Goal: Task Accomplishment & Management: Complete application form

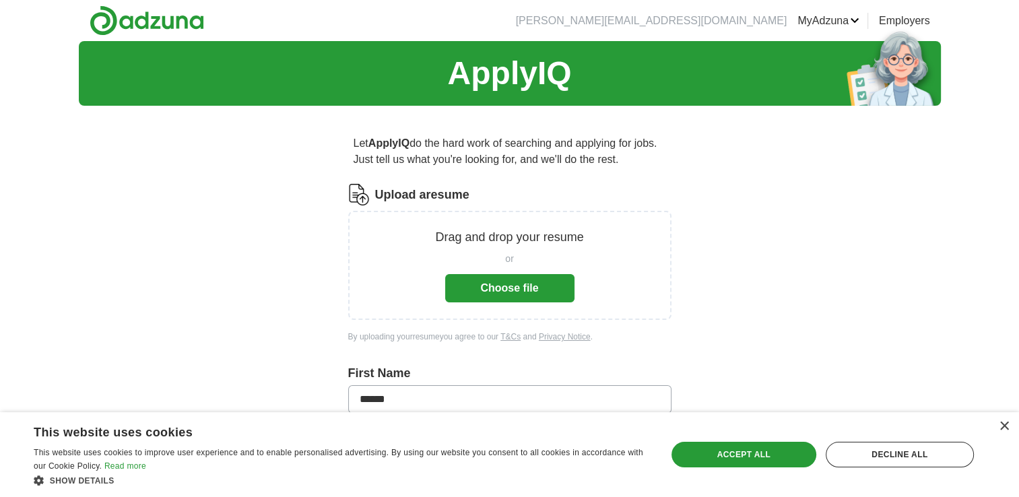
click at [503, 279] on button "Choose file" at bounding box center [509, 288] width 129 height 28
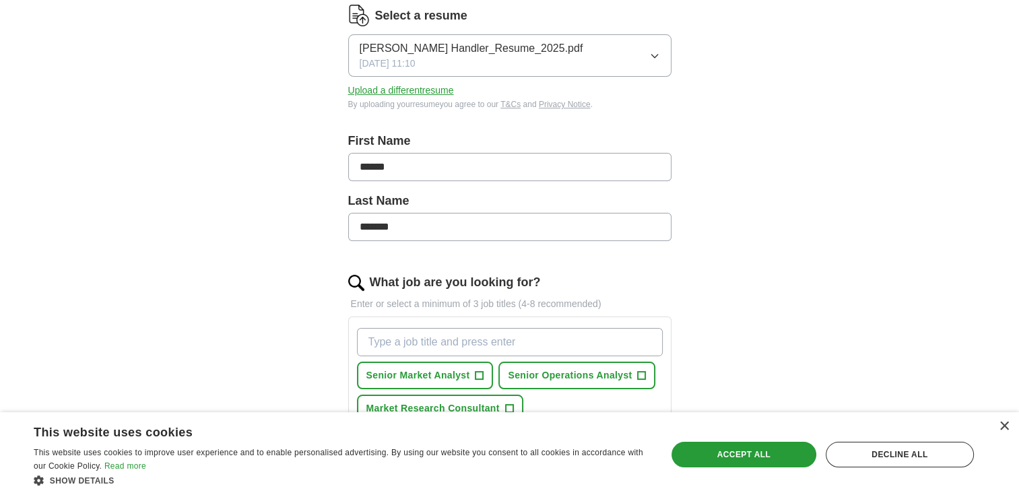
scroll to position [202, 0]
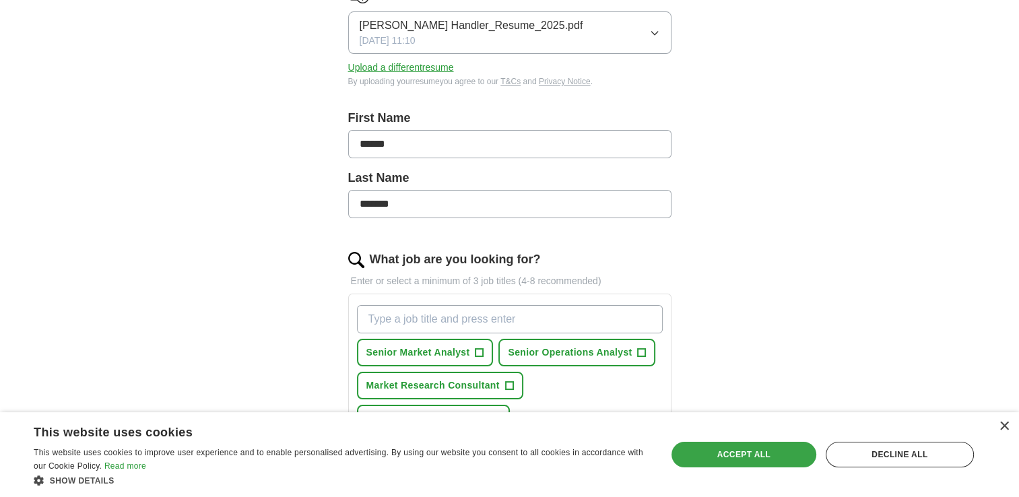
click at [712, 449] on div "Accept all" at bounding box center [744, 455] width 145 height 26
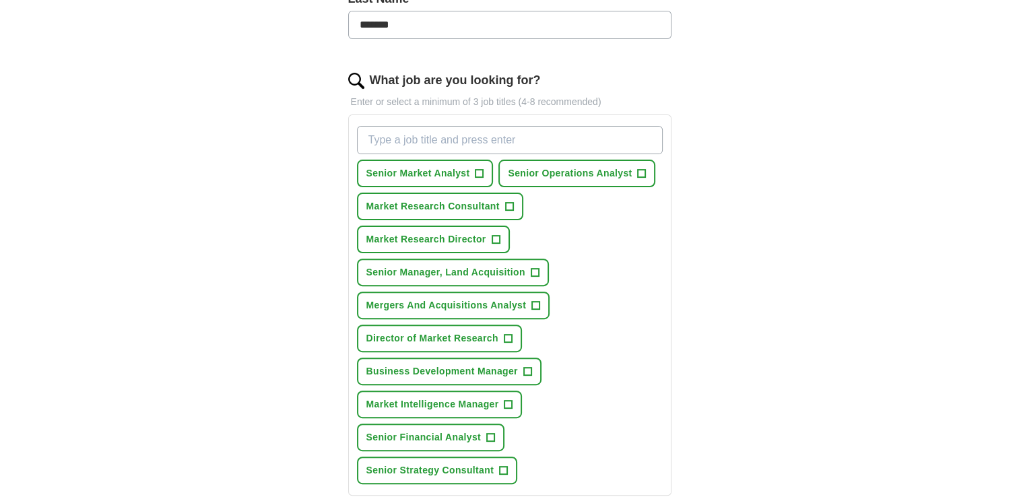
scroll to position [404, 0]
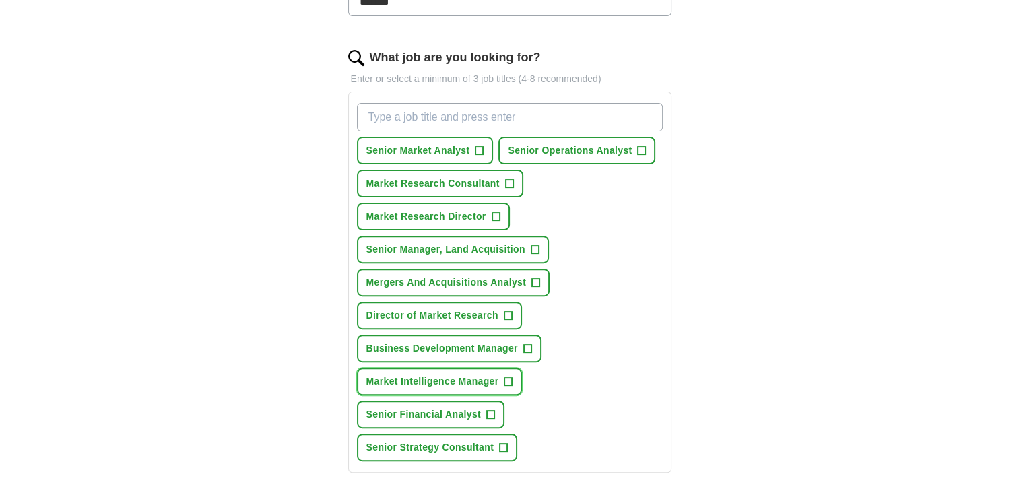
click at [420, 374] on span "Market Intelligence Manager" at bounding box center [432, 381] width 133 height 14
click at [424, 308] on span "Director of Market Research" at bounding box center [432, 315] width 132 height 14
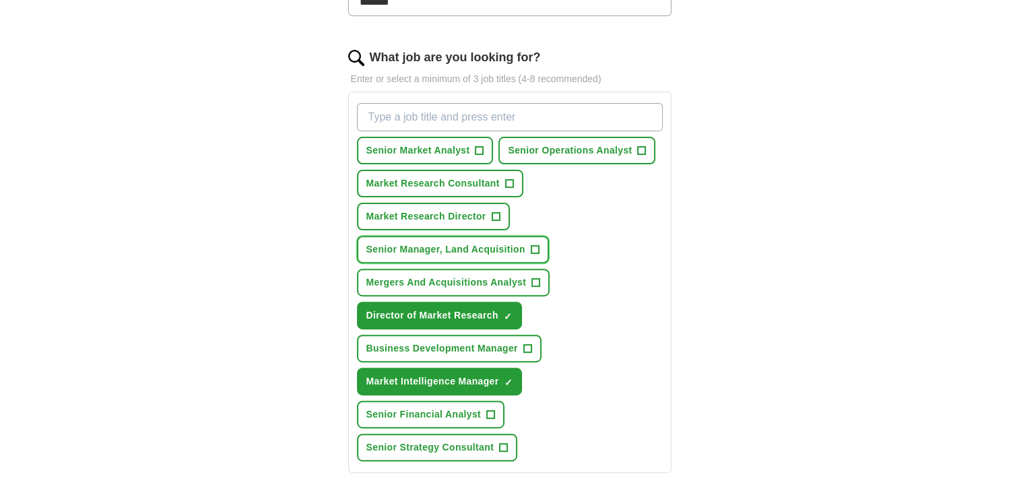
click at [412, 242] on span "Senior Manager, Land Acquisition" at bounding box center [445, 249] width 159 height 14
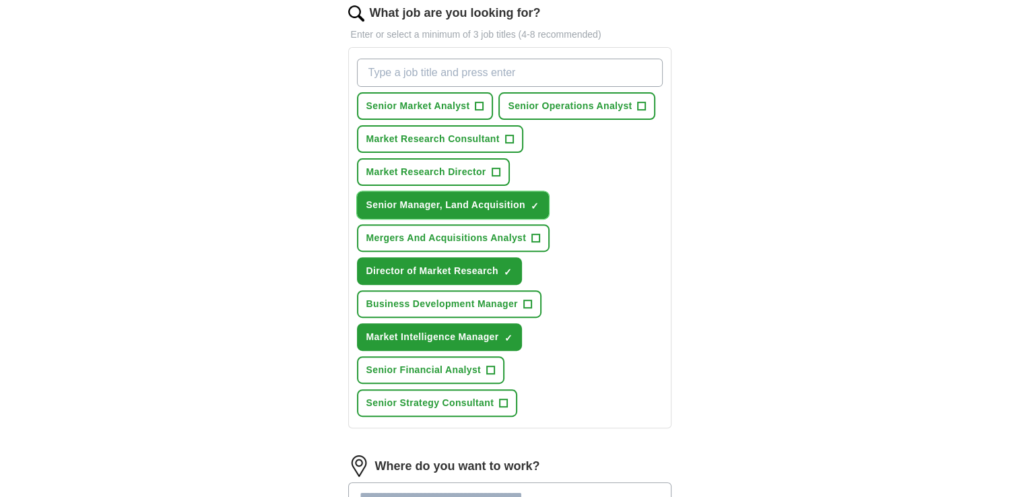
scroll to position [471, 0]
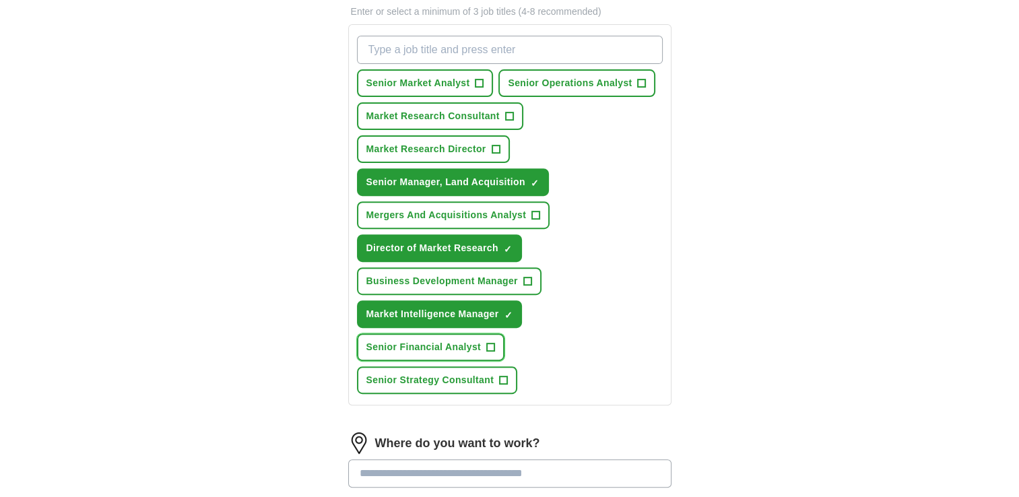
click at [430, 342] on span "Senior Financial Analyst" at bounding box center [423, 347] width 115 height 14
click at [431, 44] on input "What job are you looking for?" at bounding box center [510, 50] width 306 height 28
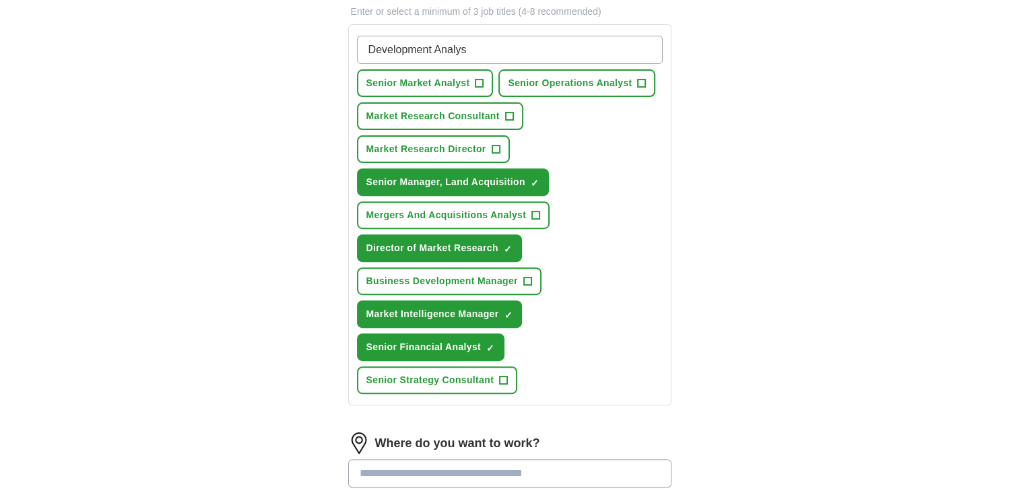
type input "Development Analyst"
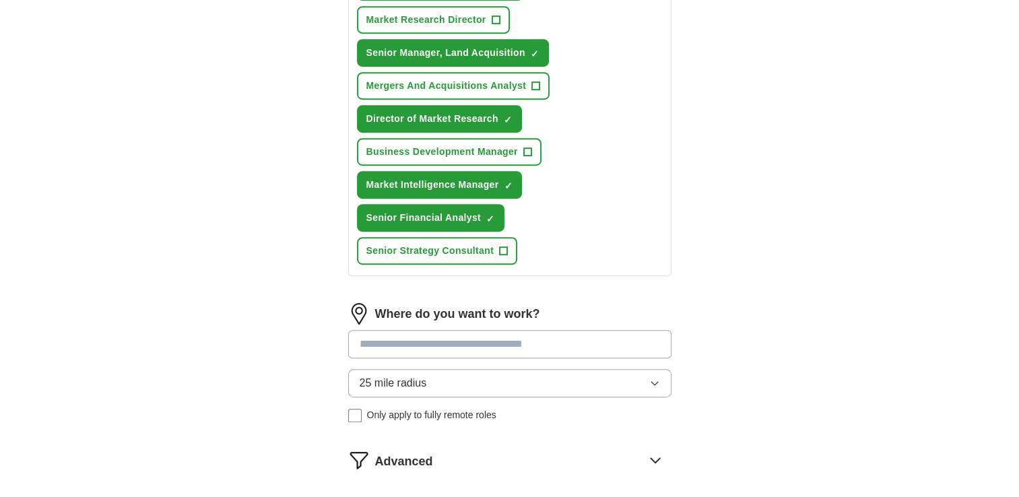
scroll to position [674, 0]
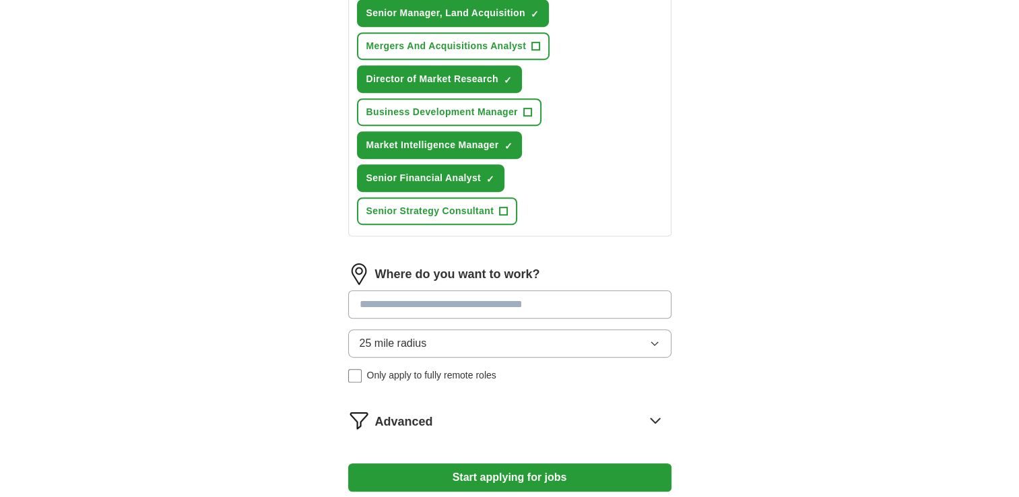
click at [585, 295] on input at bounding box center [509, 304] width 323 height 28
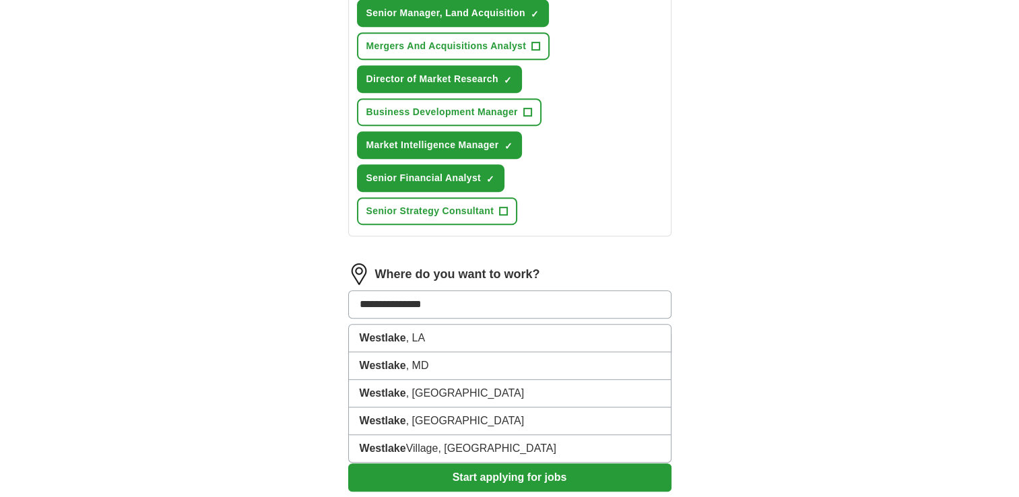
type input "**********"
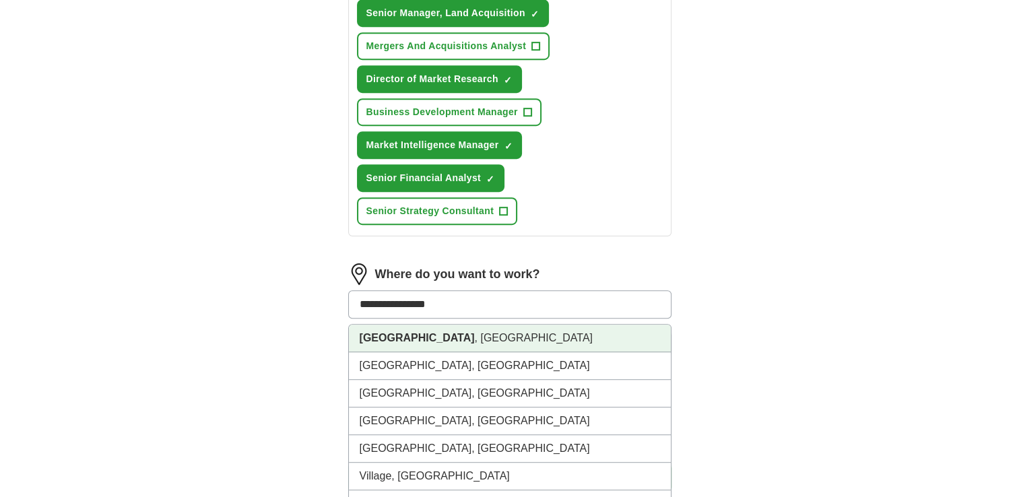
click at [386, 333] on strong "[GEOGRAPHIC_DATA]" at bounding box center [417, 337] width 115 height 11
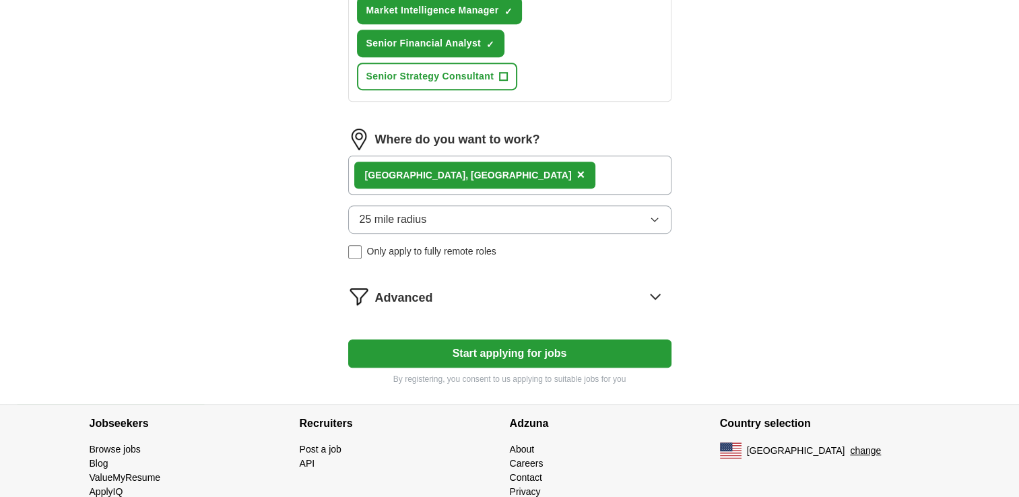
scroll to position [843, 0]
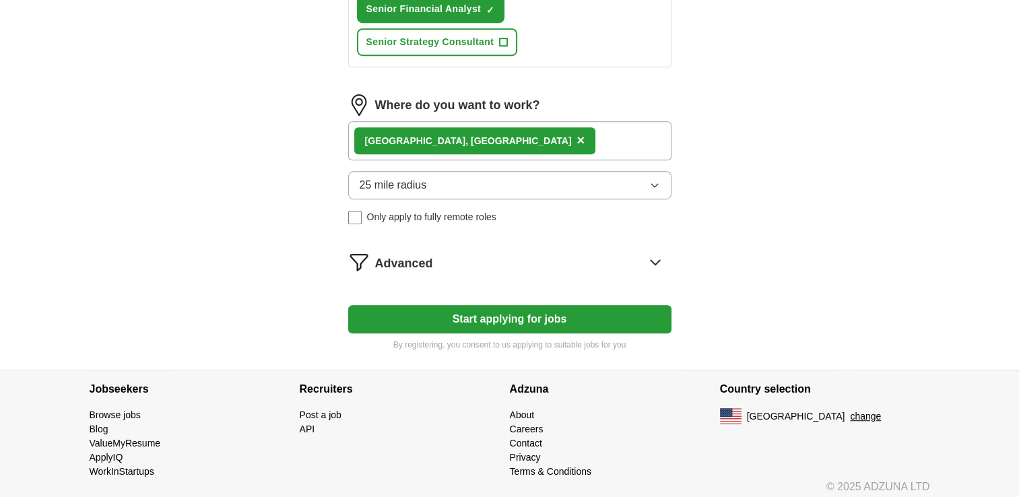
click at [655, 253] on icon at bounding box center [656, 262] width 22 height 22
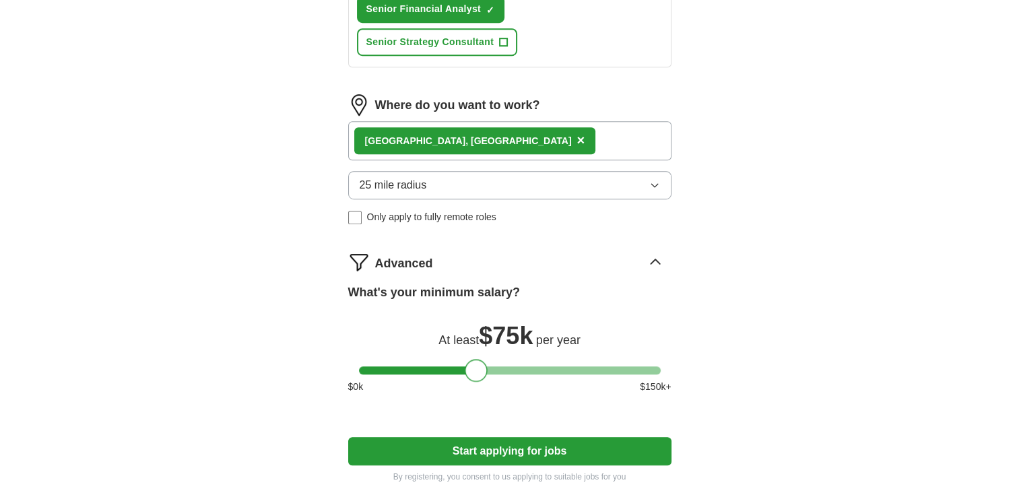
drag, startPoint x: 370, startPoint y: 357, endPoint x: 477, endPoint y: 360, distance: 106.5
click at [477, 360] on div at bounding box center [476, 370] width 23 height 23
click at [471, 444] on button "Start applying for jobs" at bounding box center [509, 451] width 323 height 28
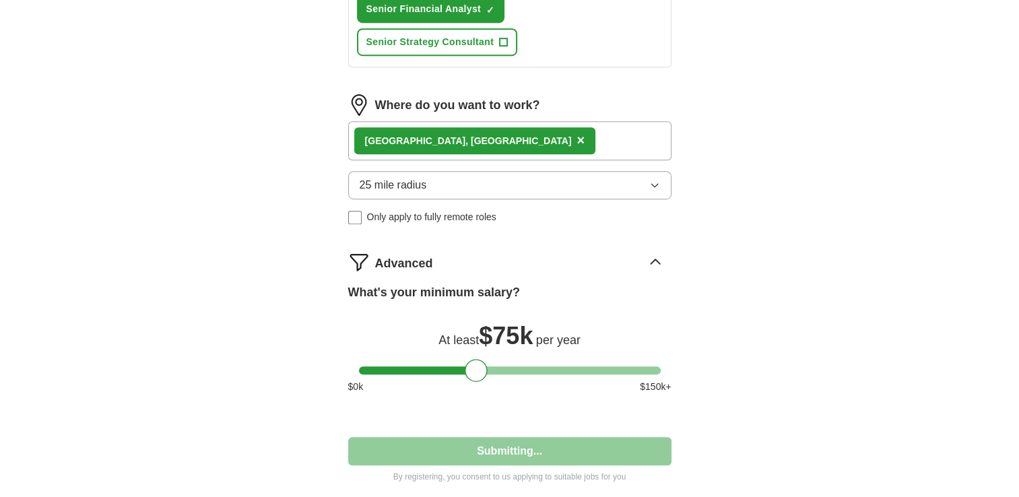
select select "**"
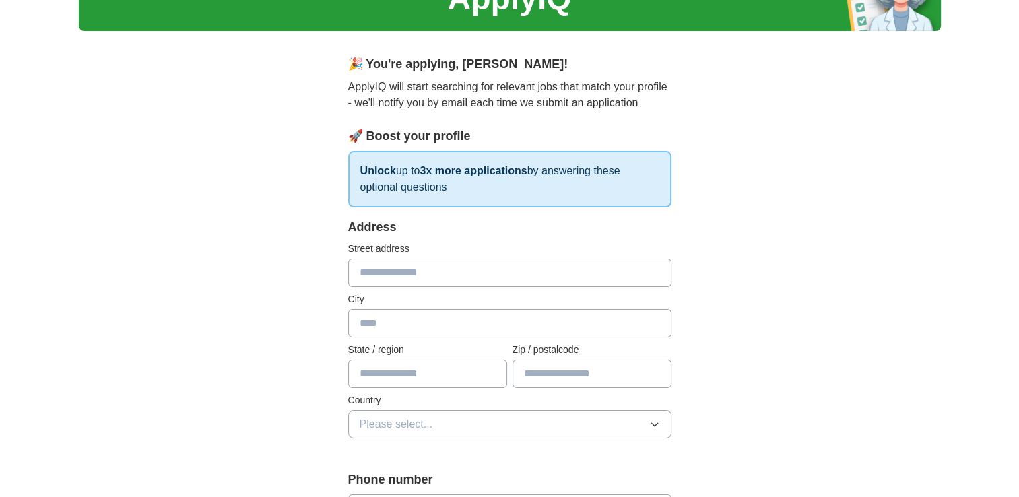
scroll to position [135, 0]
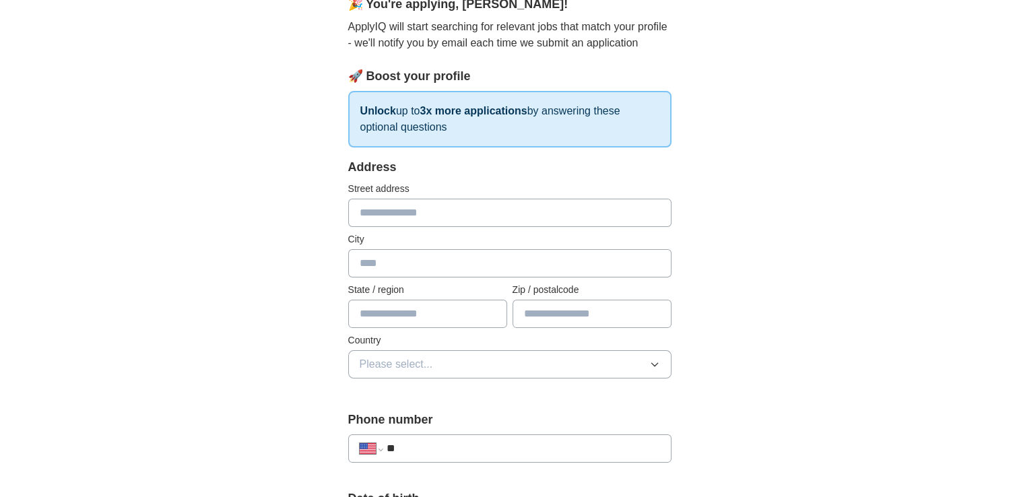
click at [472, 209] on input "text" at bounding box center [509, 213] width 323 height 28
click at [442, 211] on input "text" at bounding box center [509, 213] width 323 height 28
type input "**********"
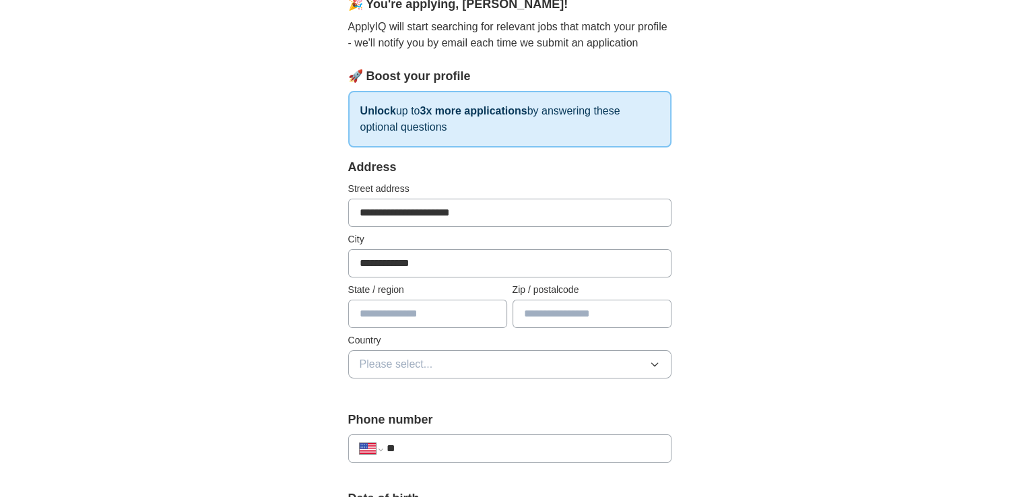
type input "**"
type input "*****"
click at [623, 359] on button "Please select..." at bounding box center [509, 364] width 323 height 28
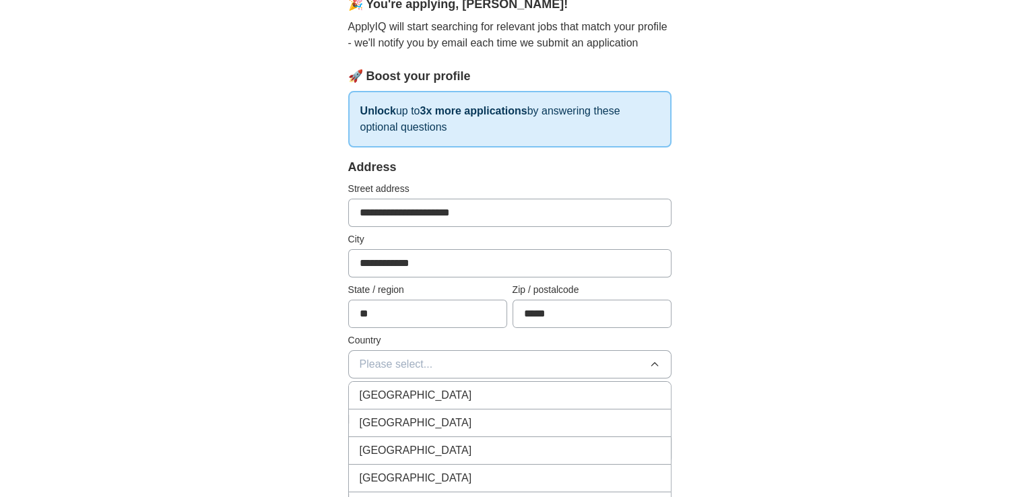
click at [464, 412] on li "[GEOGRAPHIC_DATA]" at bounding box center [510, 424] width 322 height 28
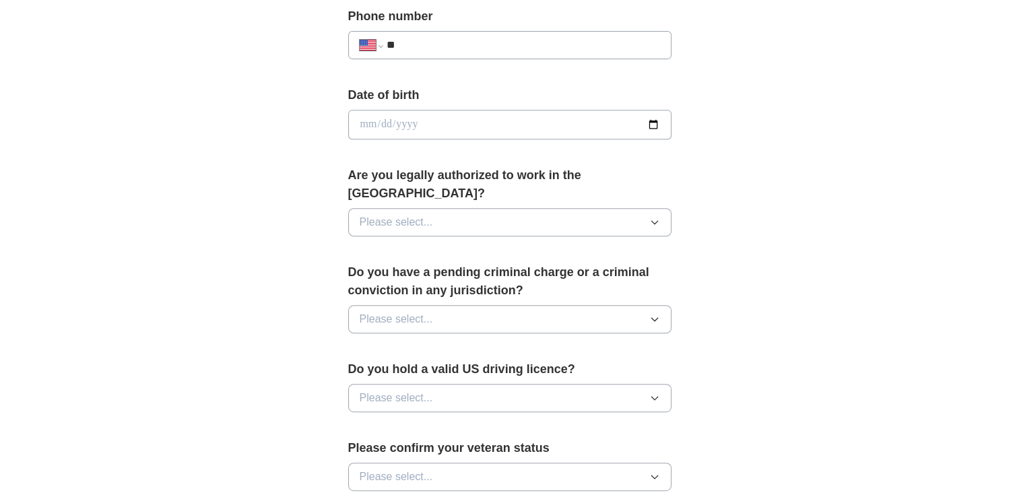
scroll to position [539, 0]
click at [505, 207] on button "Please select..." at bounding box center [509, 221] width 323 height 28
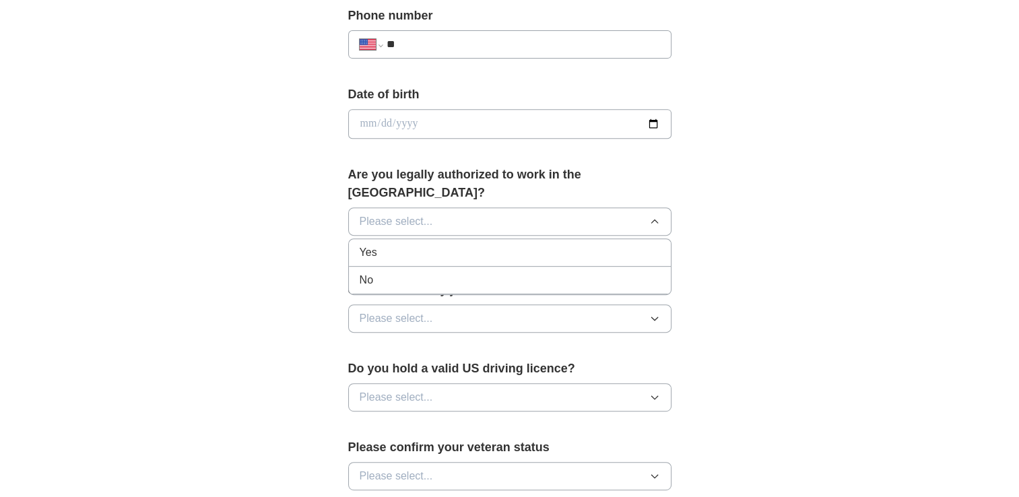
click at [439, 244] on div "Yes" at bounding box center [510, 252] width 300 height 16
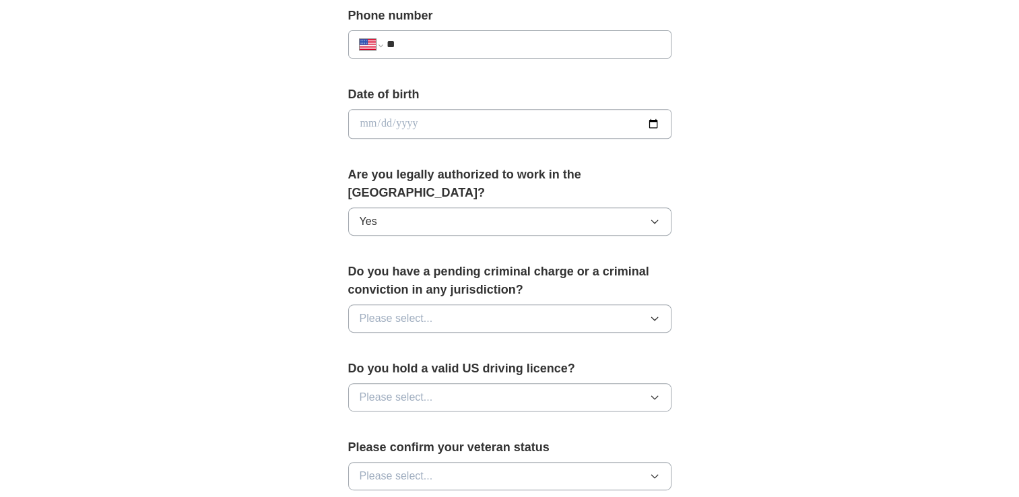
click at [432, 310] on span "Please select..." at bounding box center [396, 318] width 73 height 16
click at [402, 369] on div "No" at bounding box center [510, 377] width 300 height 16
click at [412, 389] on span "Please select..." at bounding box center [396, 397] width 73 height 16
click at [404, 420] on div "Yes" at bounding box center [510, 428] width 300 height 16
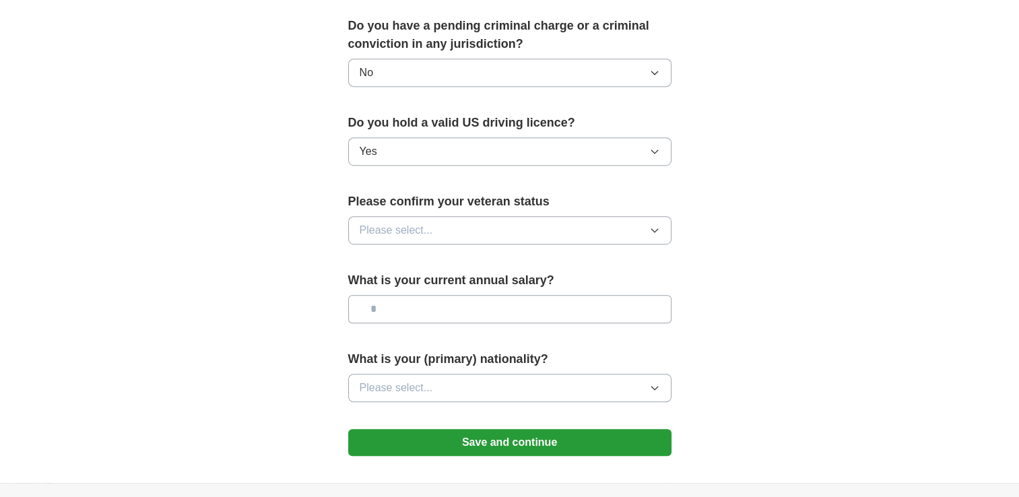
scroll to position [808, 0]
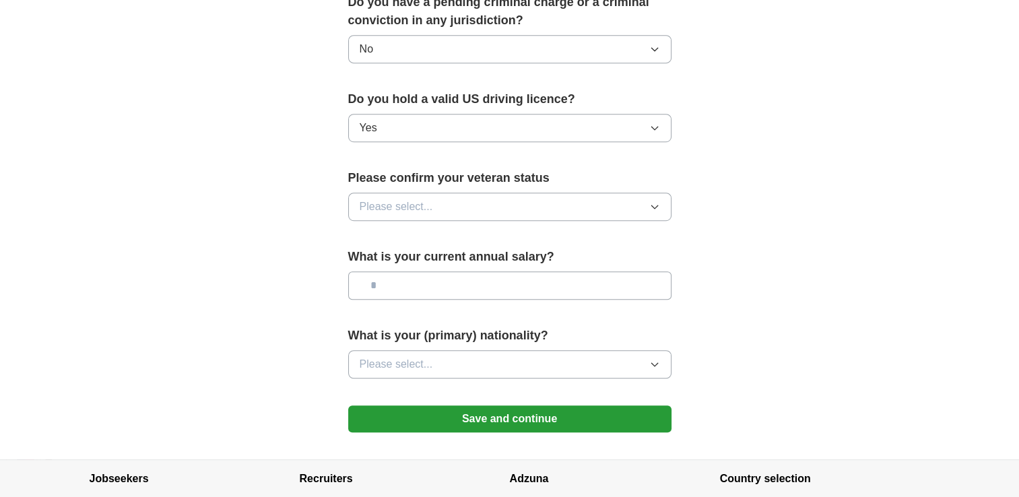
click at [449, 193] on button "Please select..." at bounding box center [509, 207] width 323 height 28
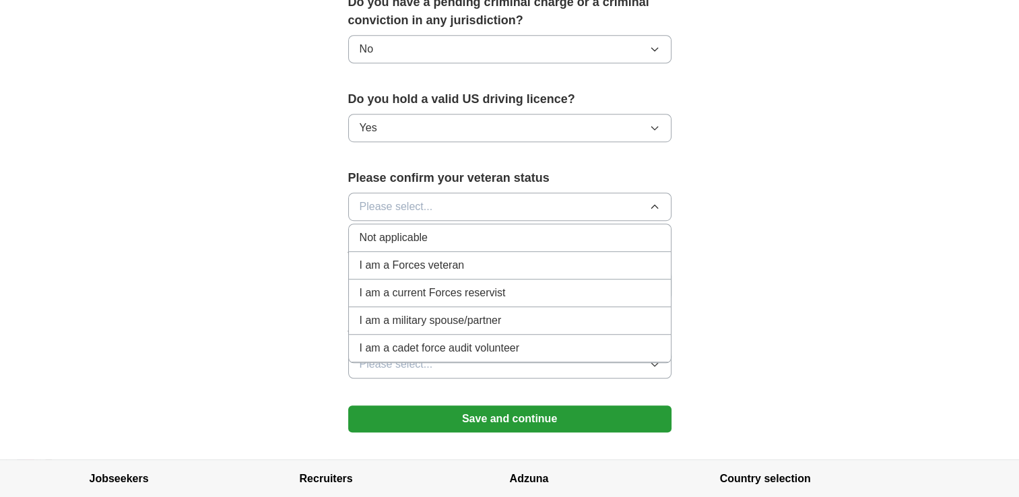
click at [486, 230] on div "Not applicable" at bounding box center [510, 238] width 300 height 16
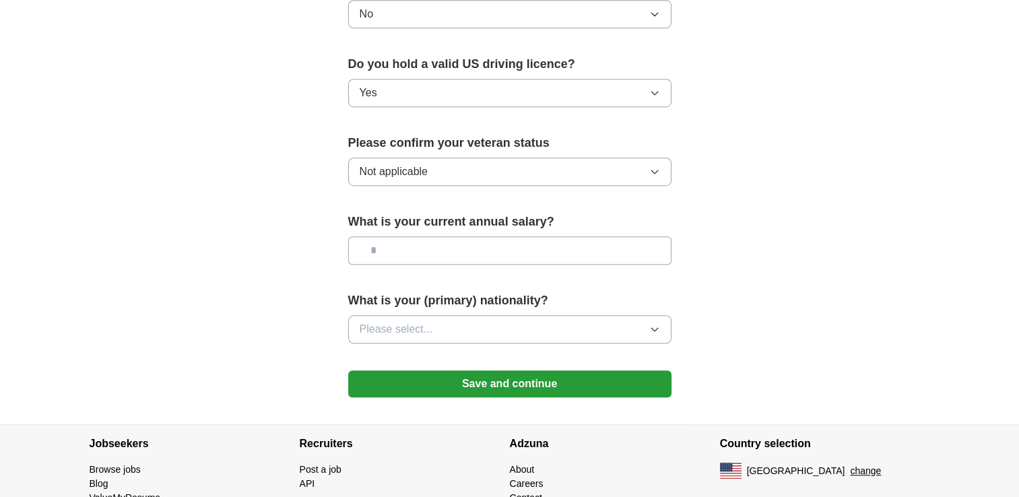
scroll to position [876, 0]
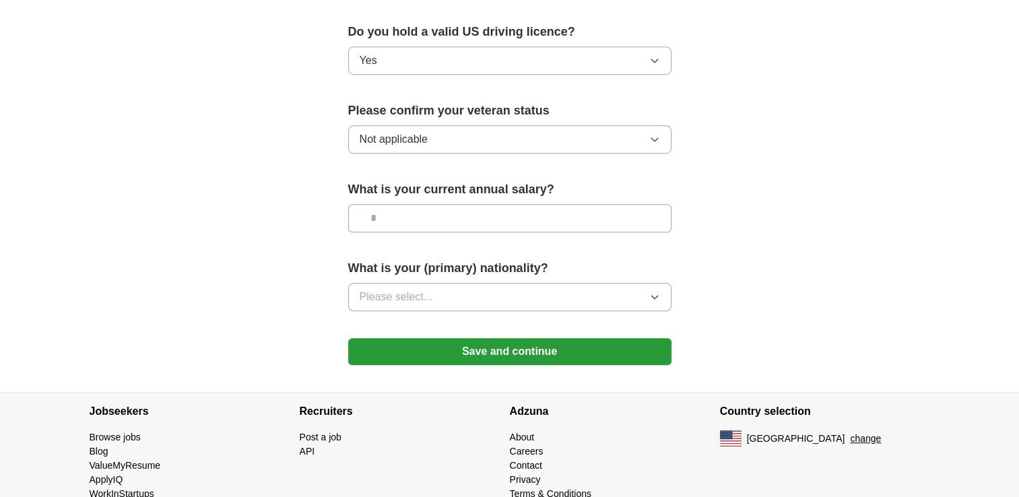
click at [457, 204] on input "text" at bounding box center [509, 218] width 323 height 28
click at [457, 283] on button "Please select..." at bounding box center [509, 297] width 323 height 28
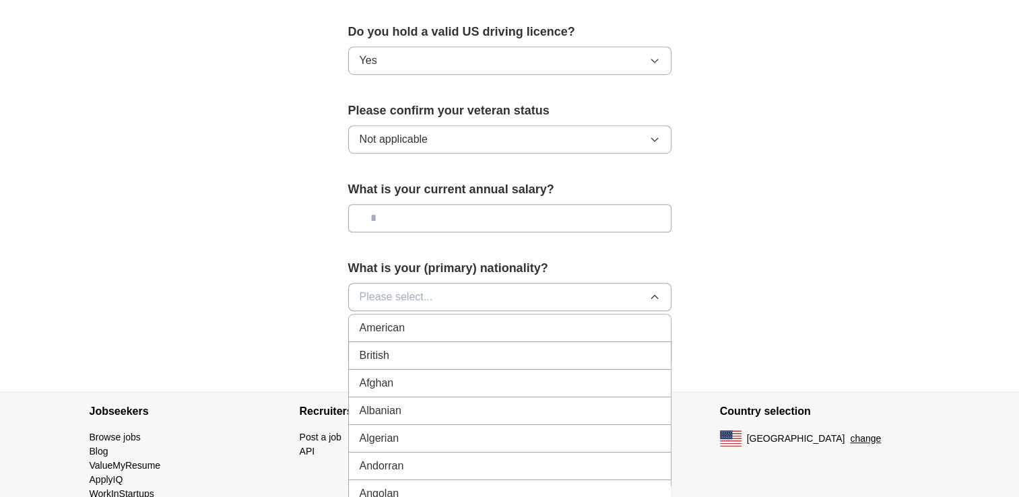
click at [436, 320] on div "American" at bounding box center [510, 328] width 300 height 16
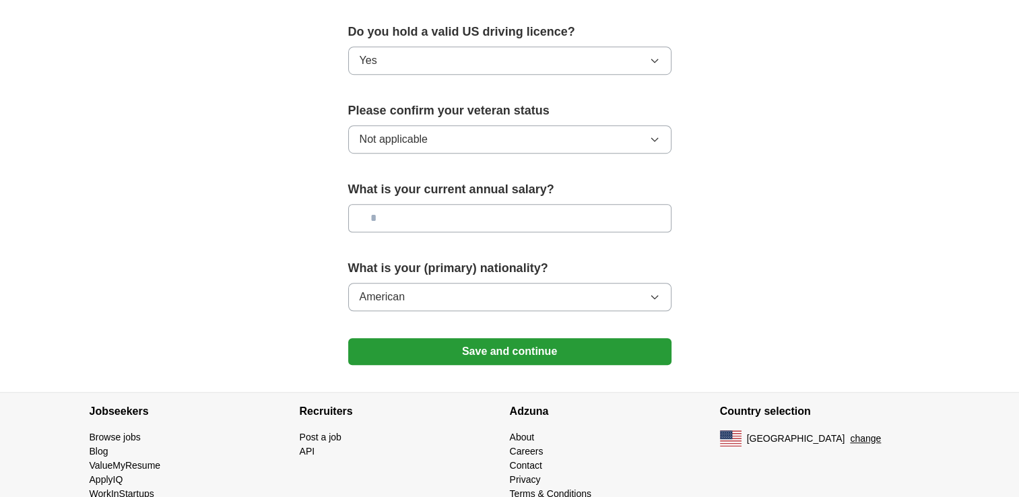
click at [517, 338] on button "Save and continue" at bounding box center [509, 351] width 323 height 27
